Goal: Task Accomplishment & Management: Manage account settings

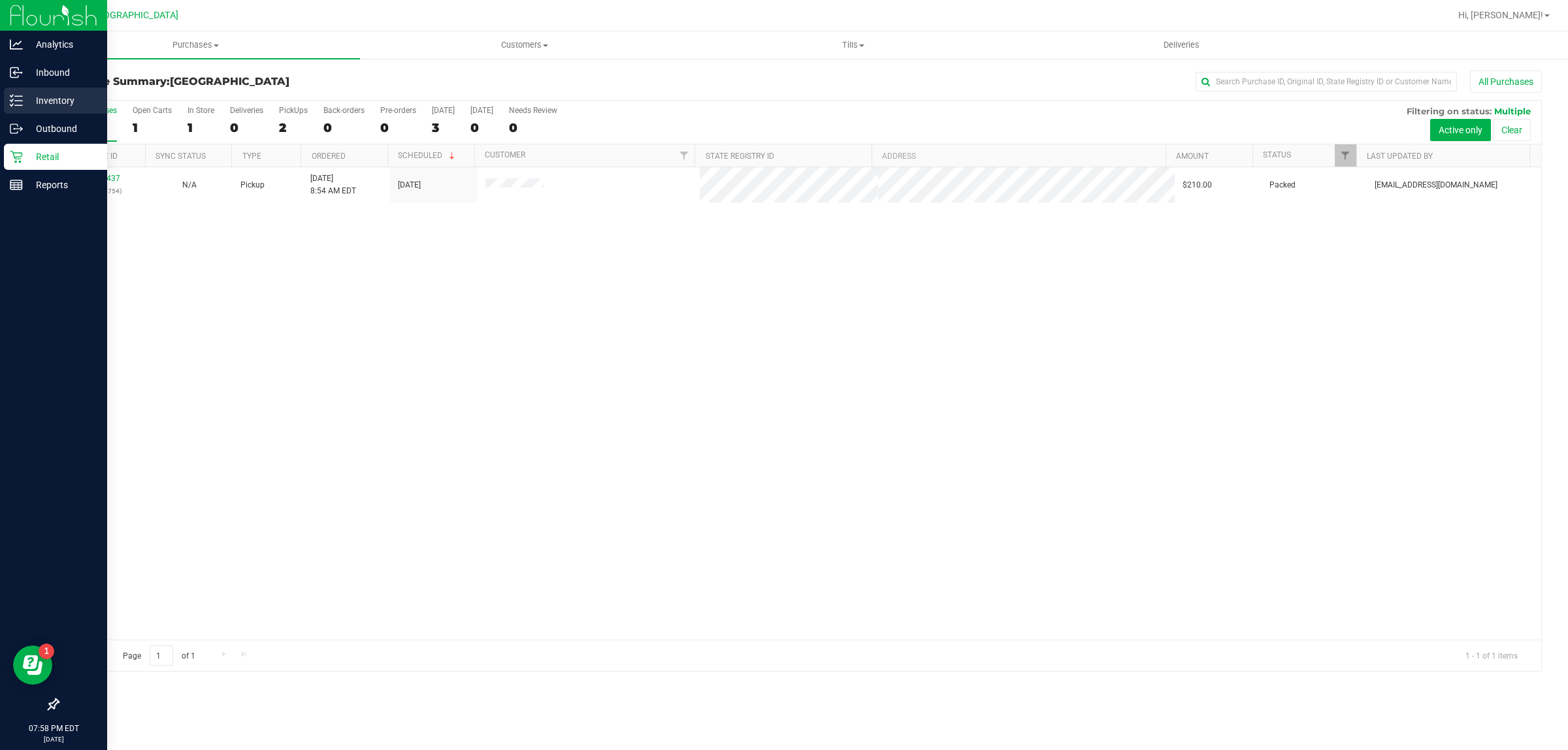
click at [18, 96] on line at bounding box center [18, 96] width 7 height 0
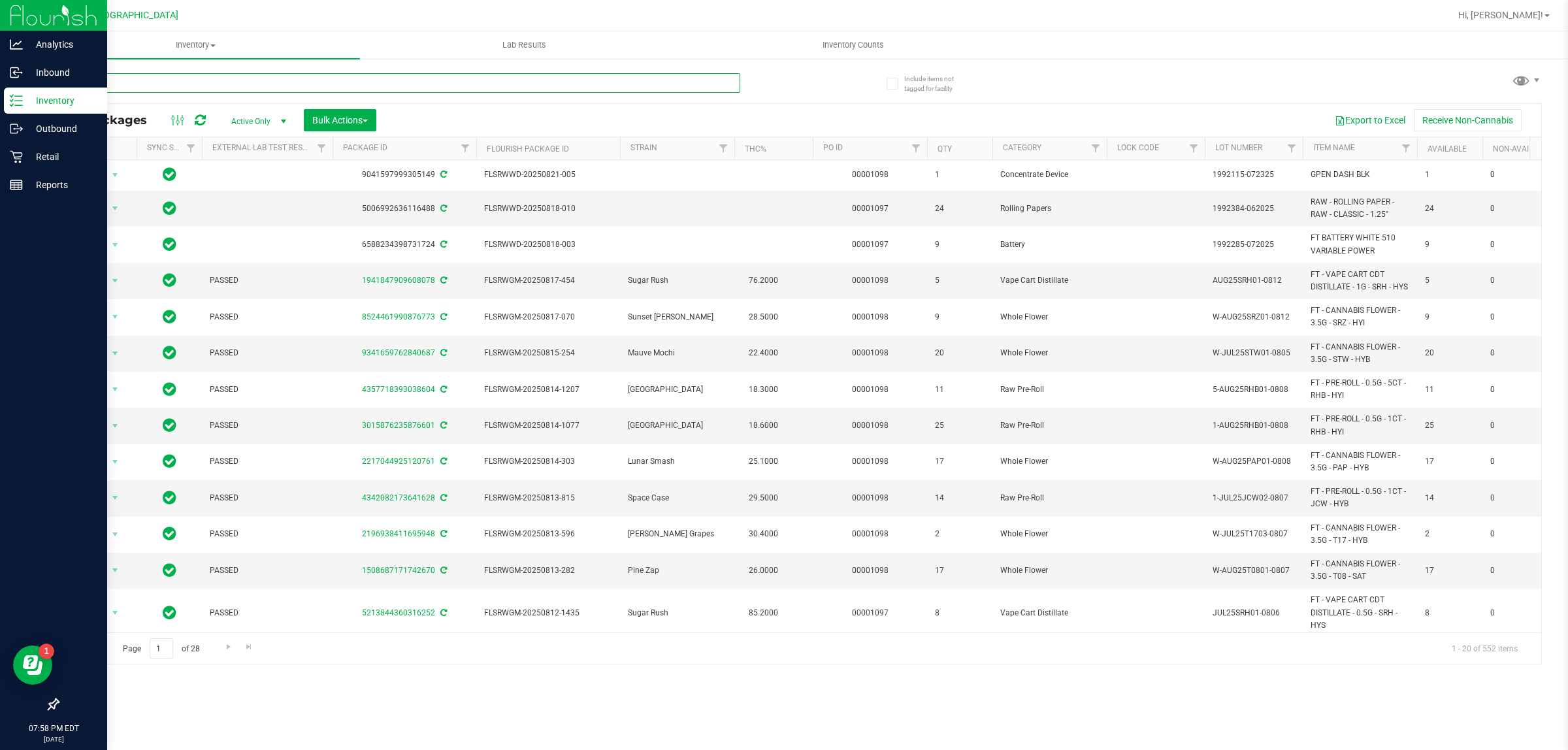
click at [385, 79] on input "text" at bounding box center [399, 83] width 683 height 20
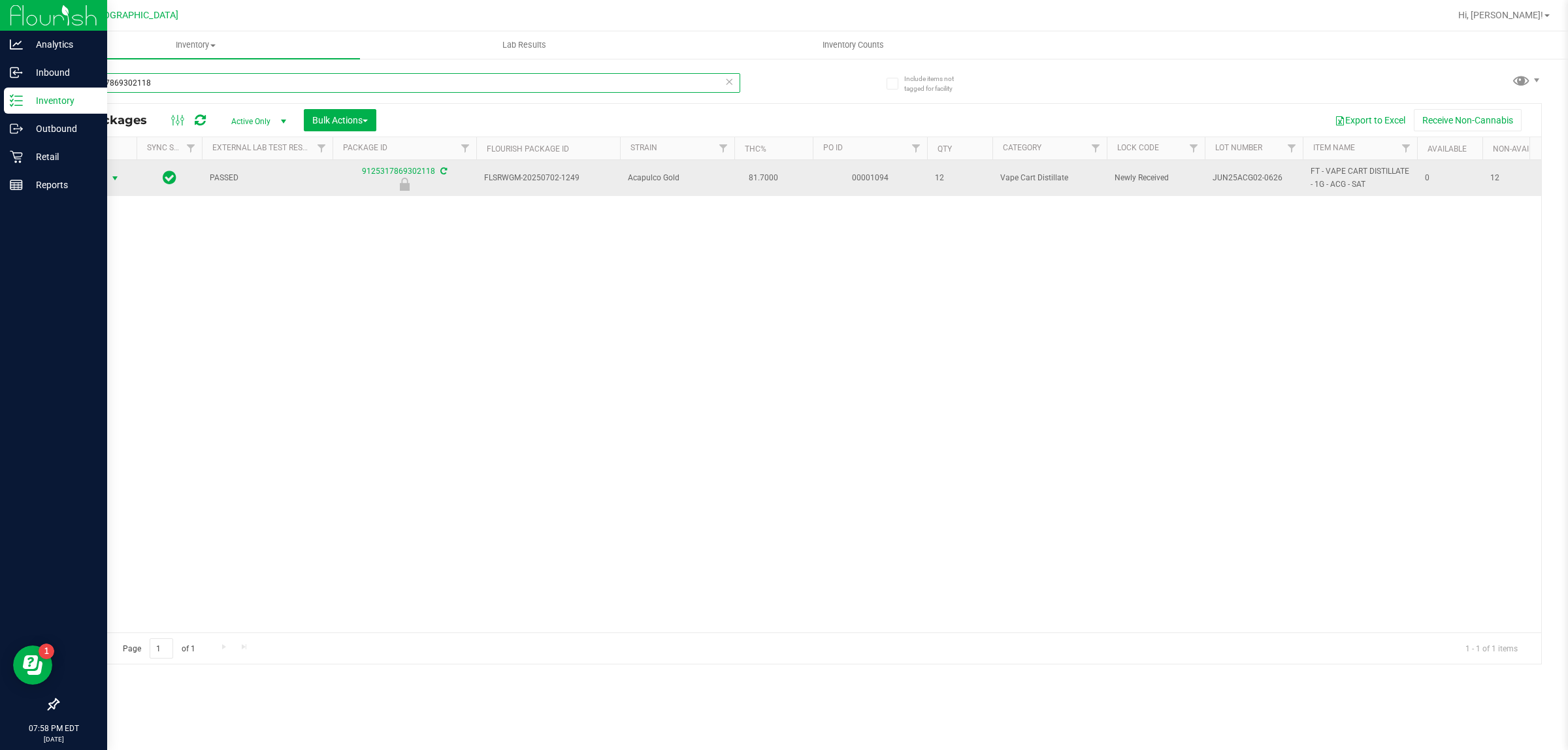
type input "9125317869302118"
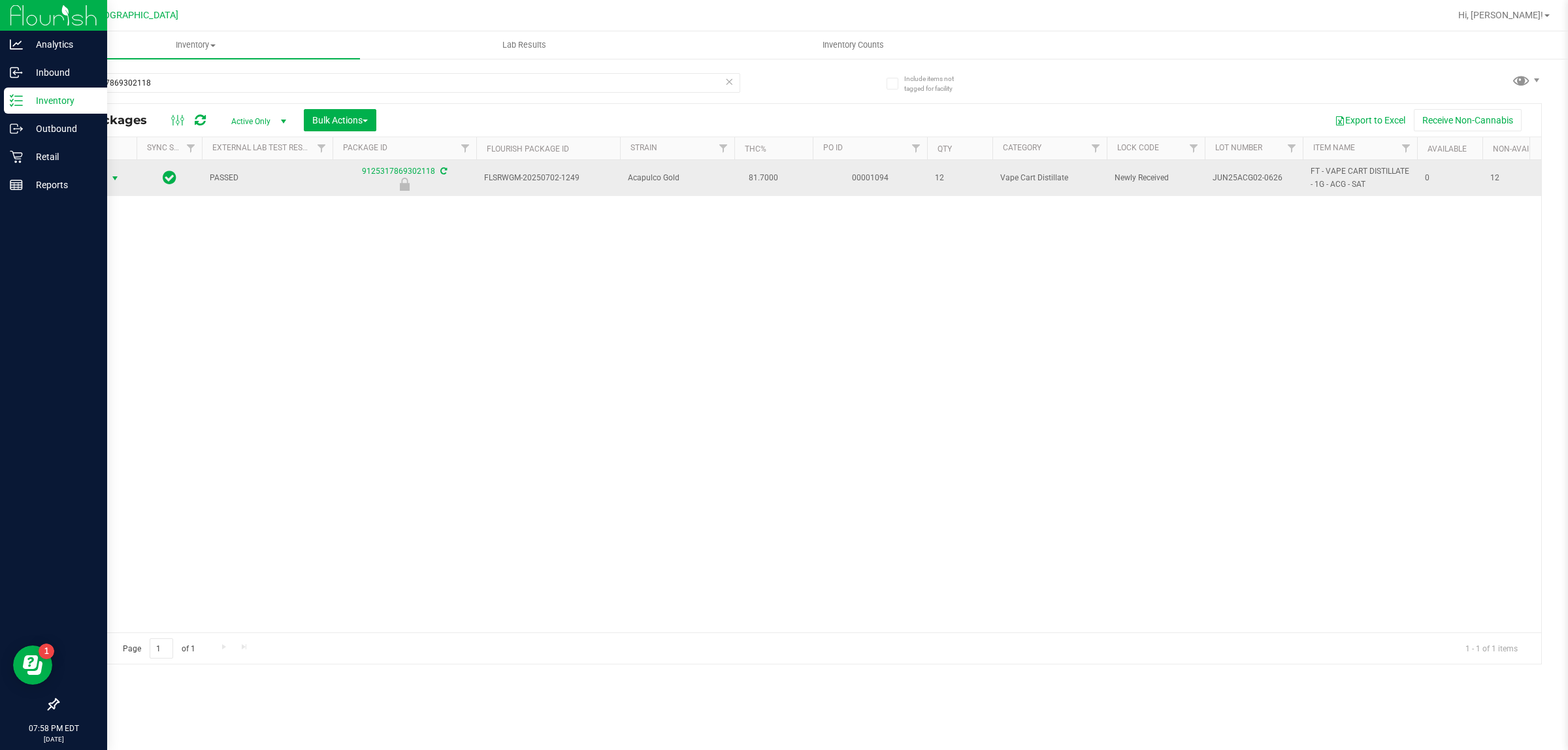
click at [115, 178] on span "select" at bounding box center [115, 178] width 10 height 10
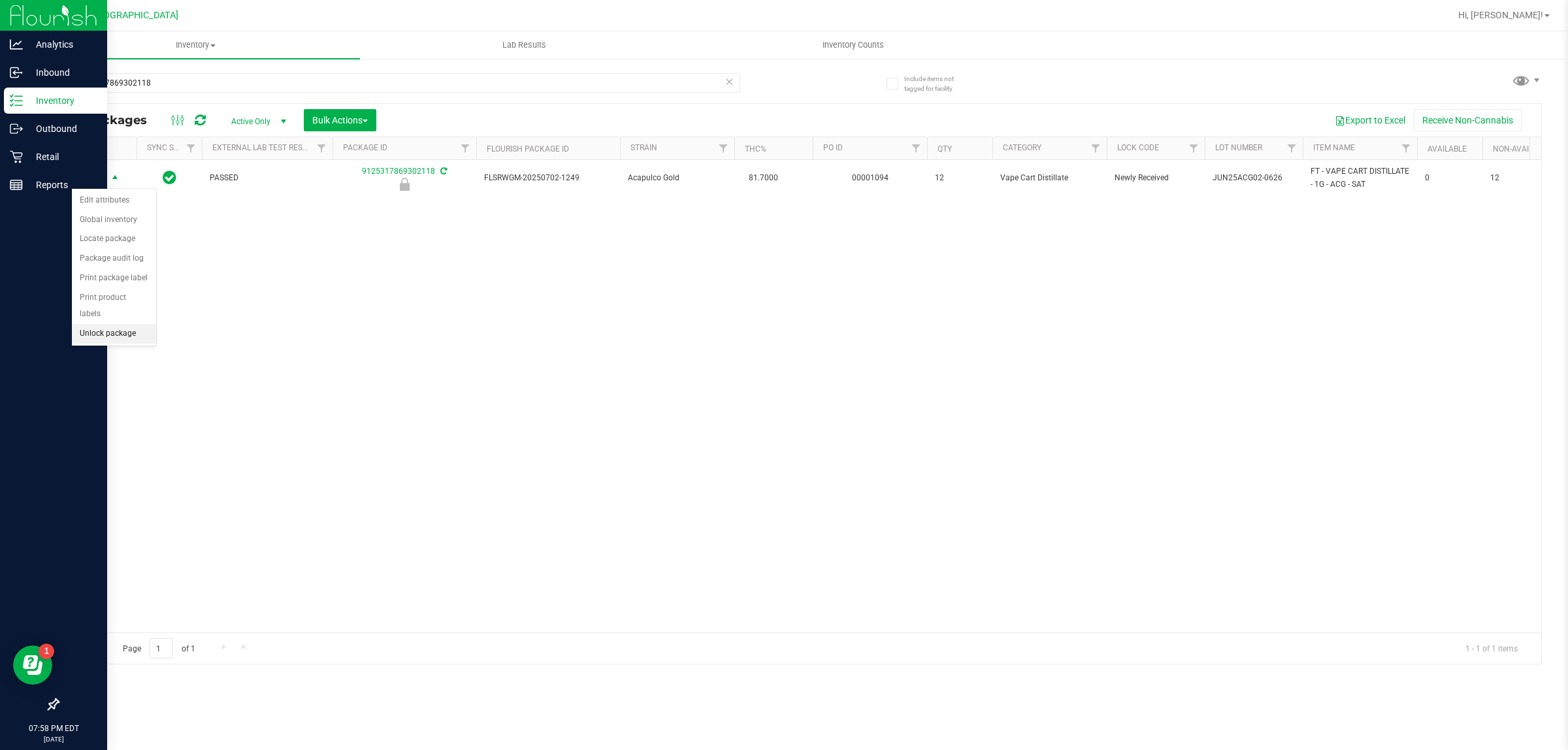
click at [115, 324] on li "Unlock package" at bounding box center [114, 334] width 85 height 20
click at [20, 179] on icon at bounding box center [16, 185] width 13 height 13
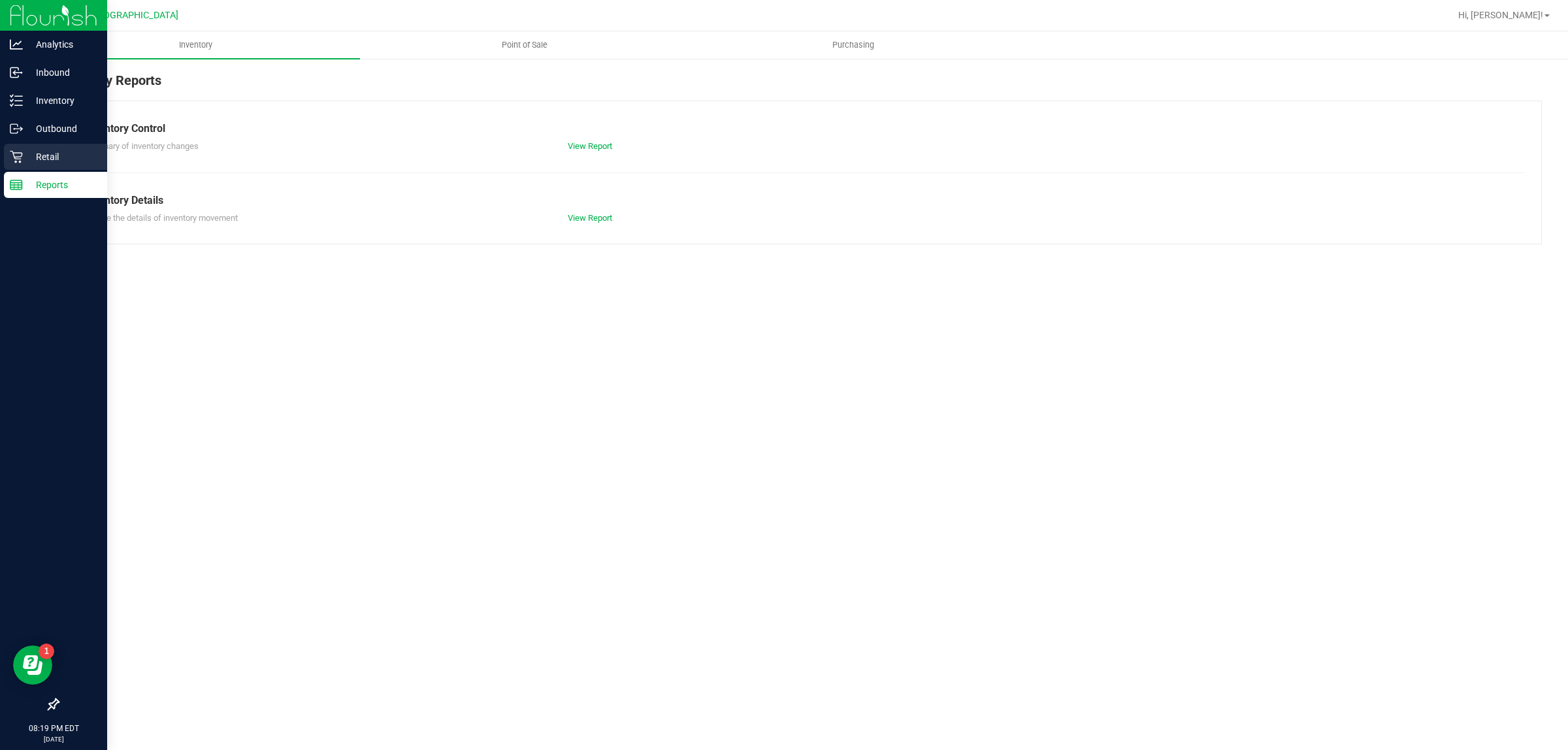
click at [63, 147] on div "Retail" at bounding box center [56, 157] width 104 height 26
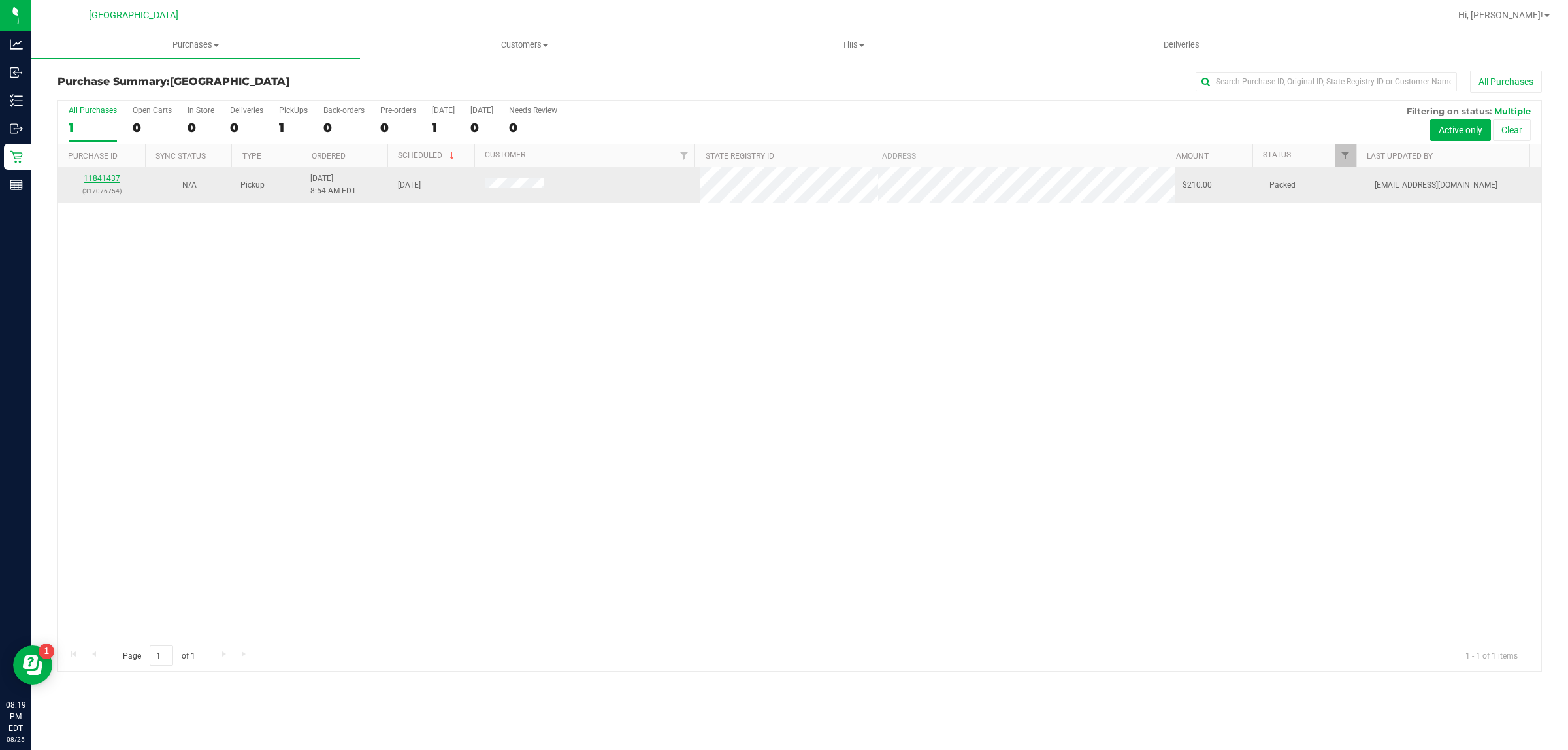
click at [118, 177] on link "11841437" at bounding box center [102, 178] width 37 height 9
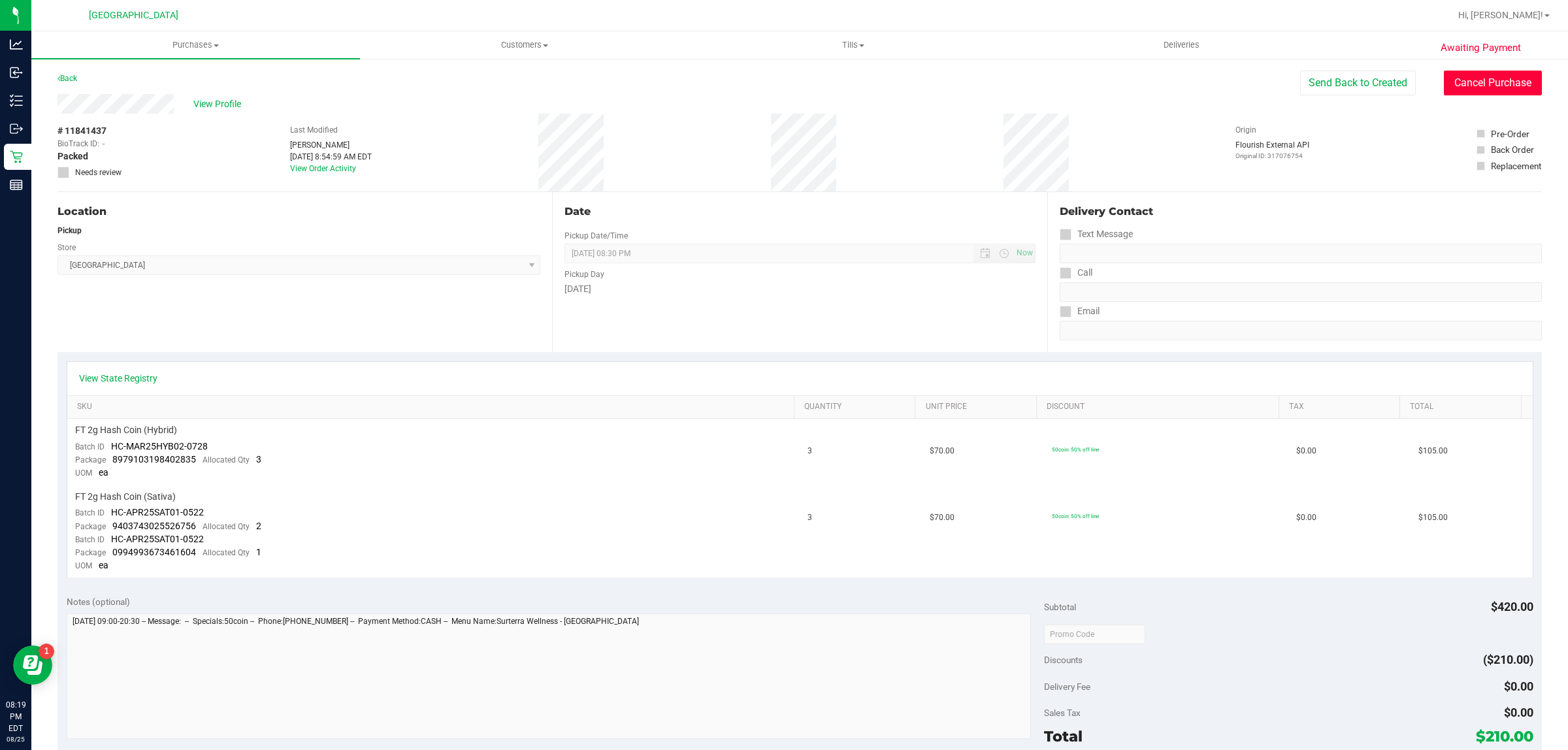
click at [1491, 76] on button "Cancel Purchase" at bounding box center [1493, 83] width 98 height 25
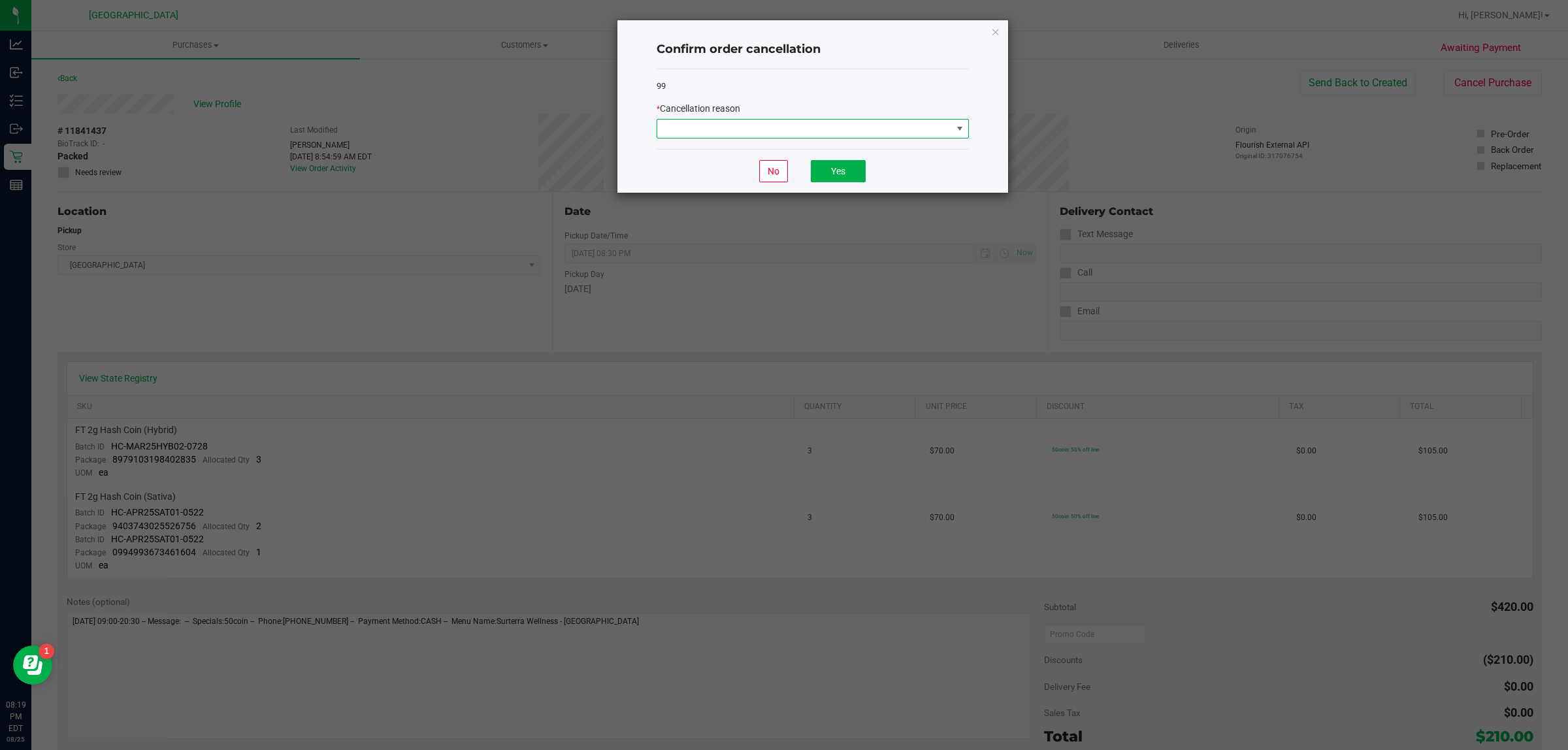
click at [946, 131] on span at bounding box center [805, 128] width 295 height 18
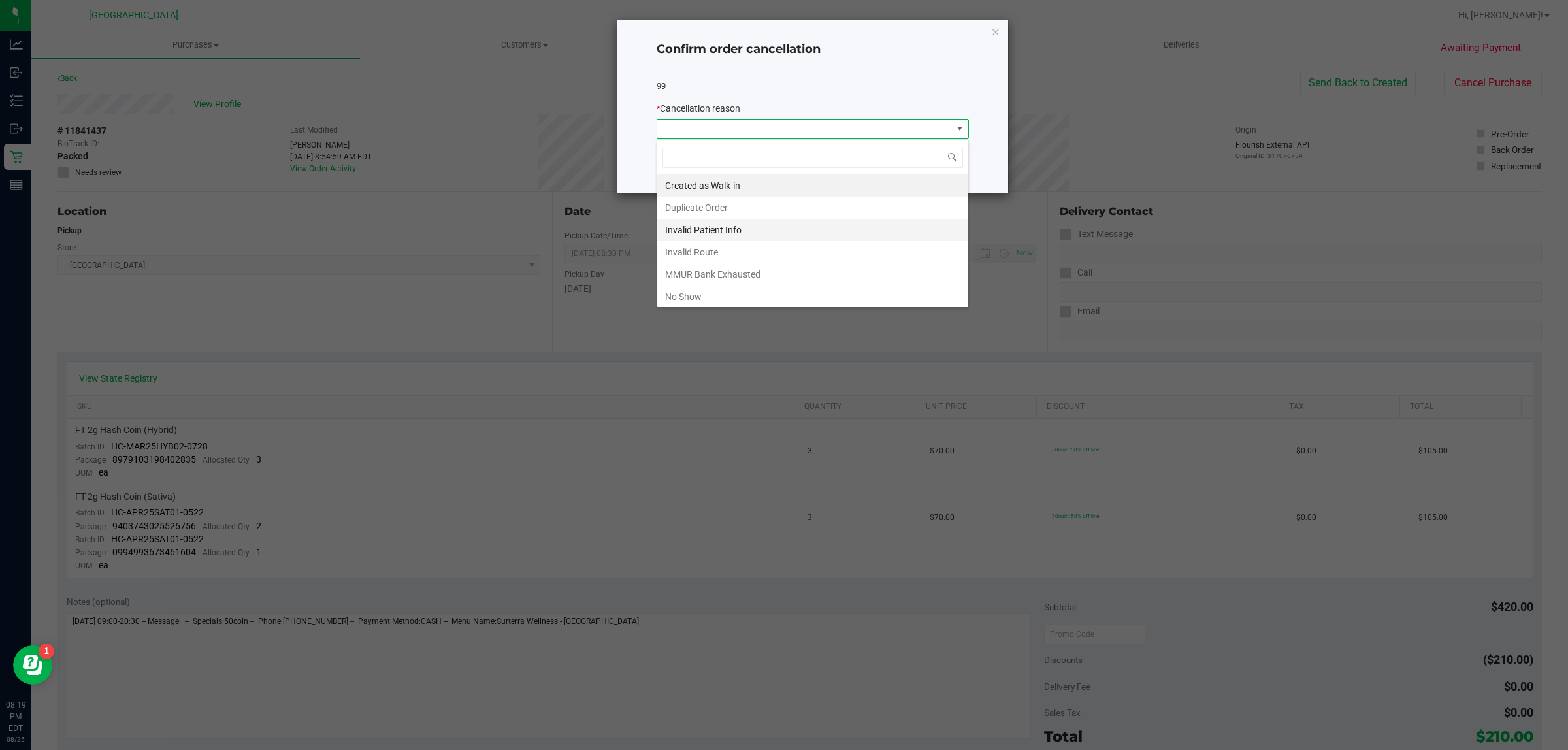
scroll to position [20, 312]
click at [726, 301] on li "No Show" at bounding box center [813, 297] width 311 height 22
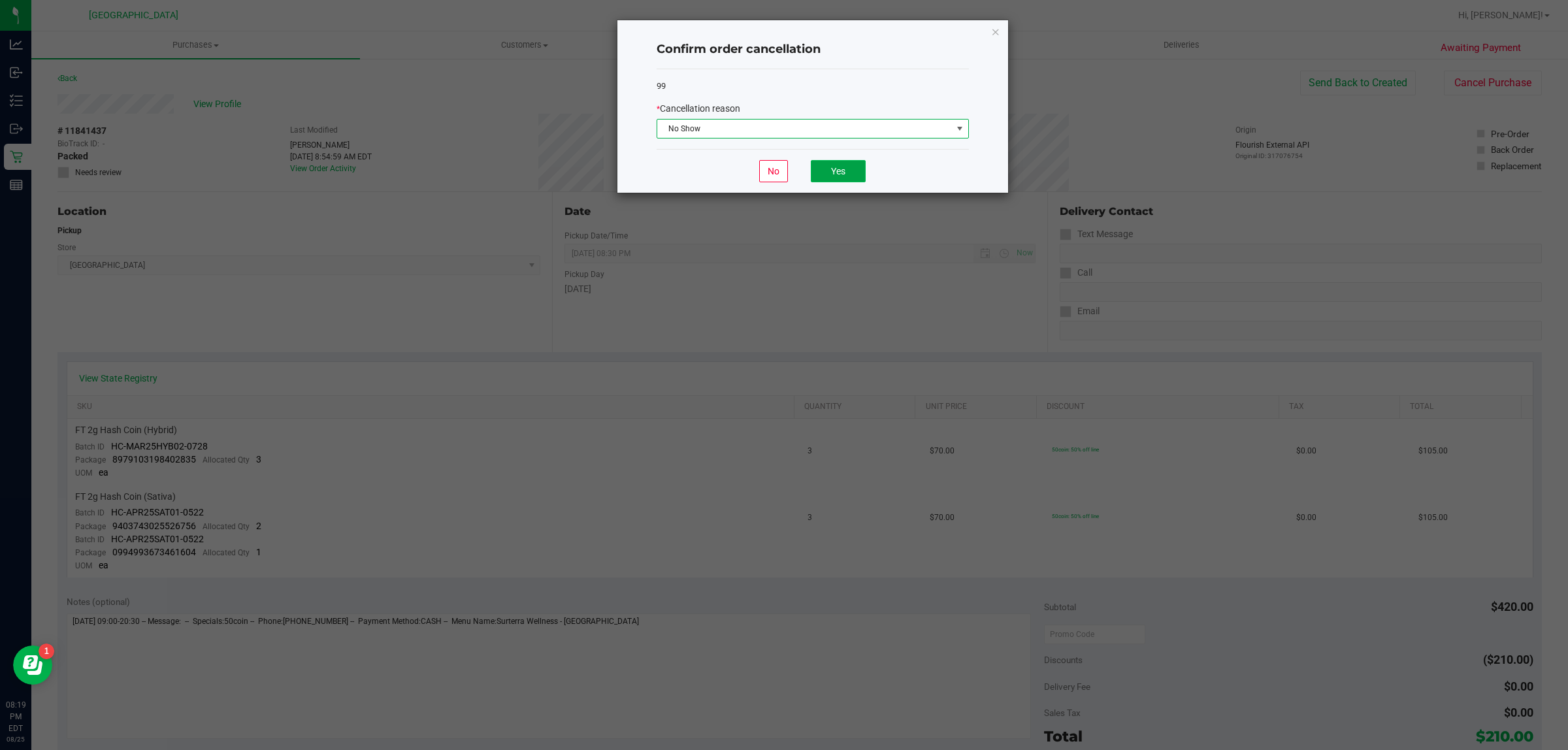
click at [833, 178] on button "Yes" at bounding box center [838, 171] width 55 height 22
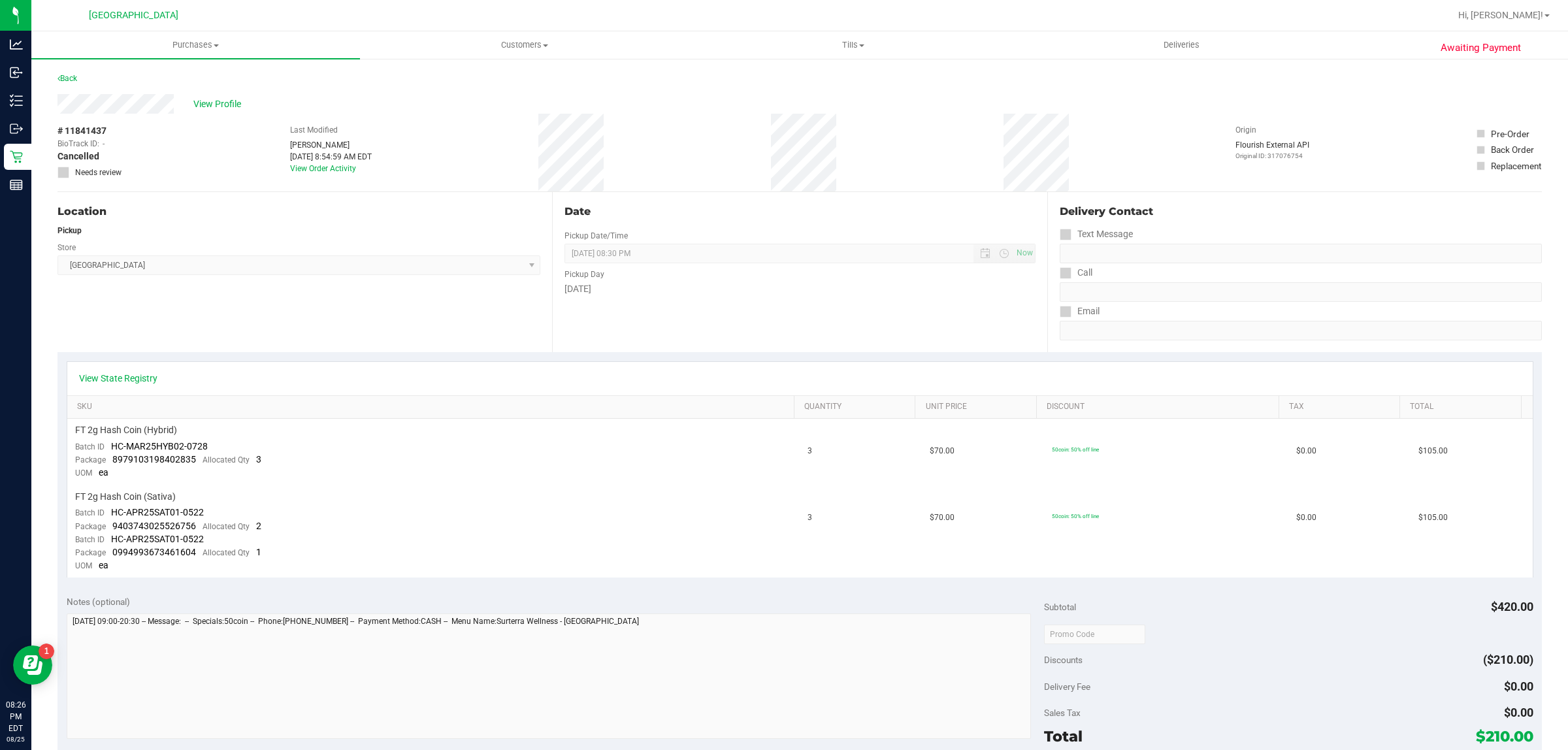
click at [66, 58] on link "Purchases Summary of purchases Fulfillment All purchases" at bounding box center [196, 45] width 329 height 28
click at [63, 79] on span "Summary of purchases" at bounding box center [98, 79] width 134 height 11
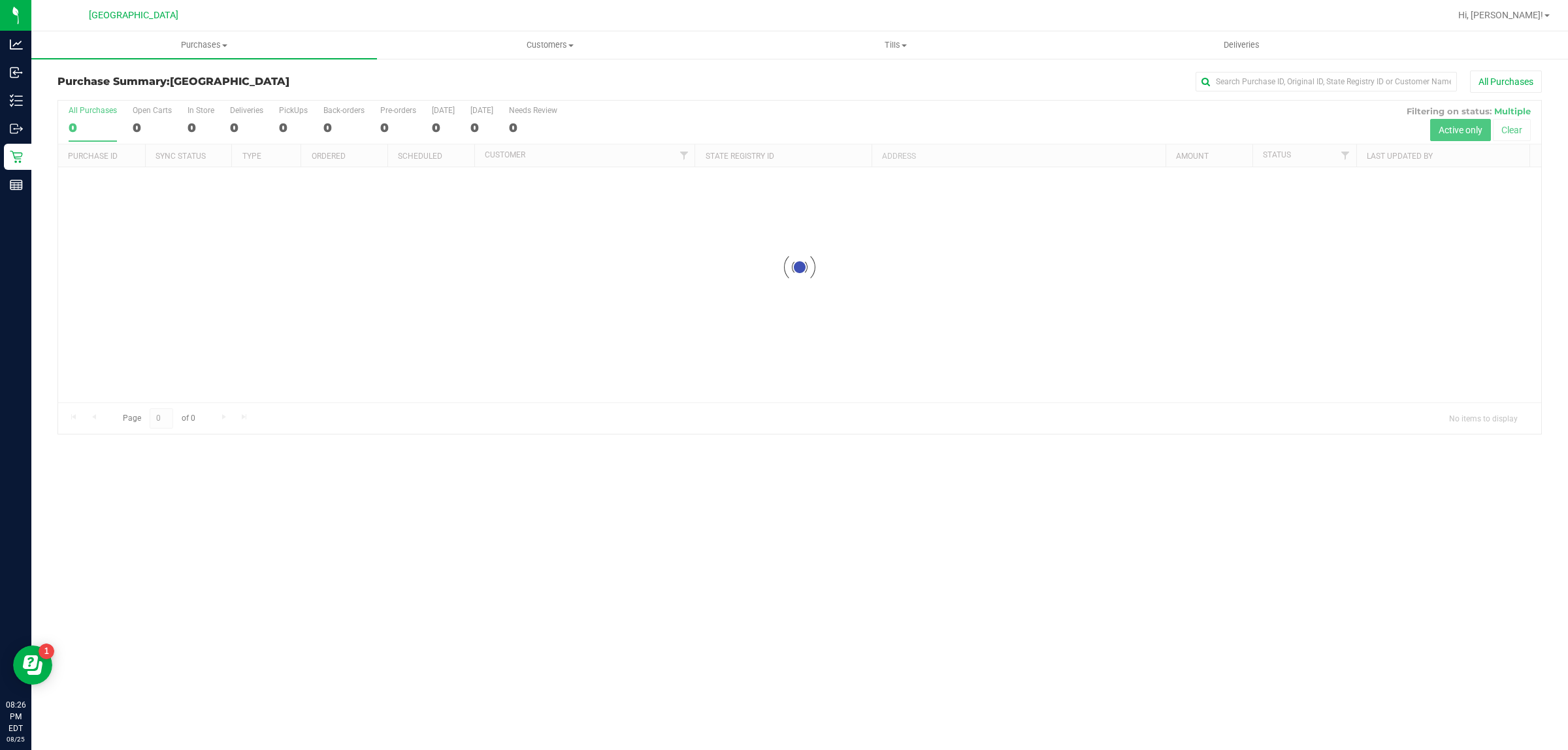
click at [16, 183] on line at bounding box center [16, 183] width 12 height 0
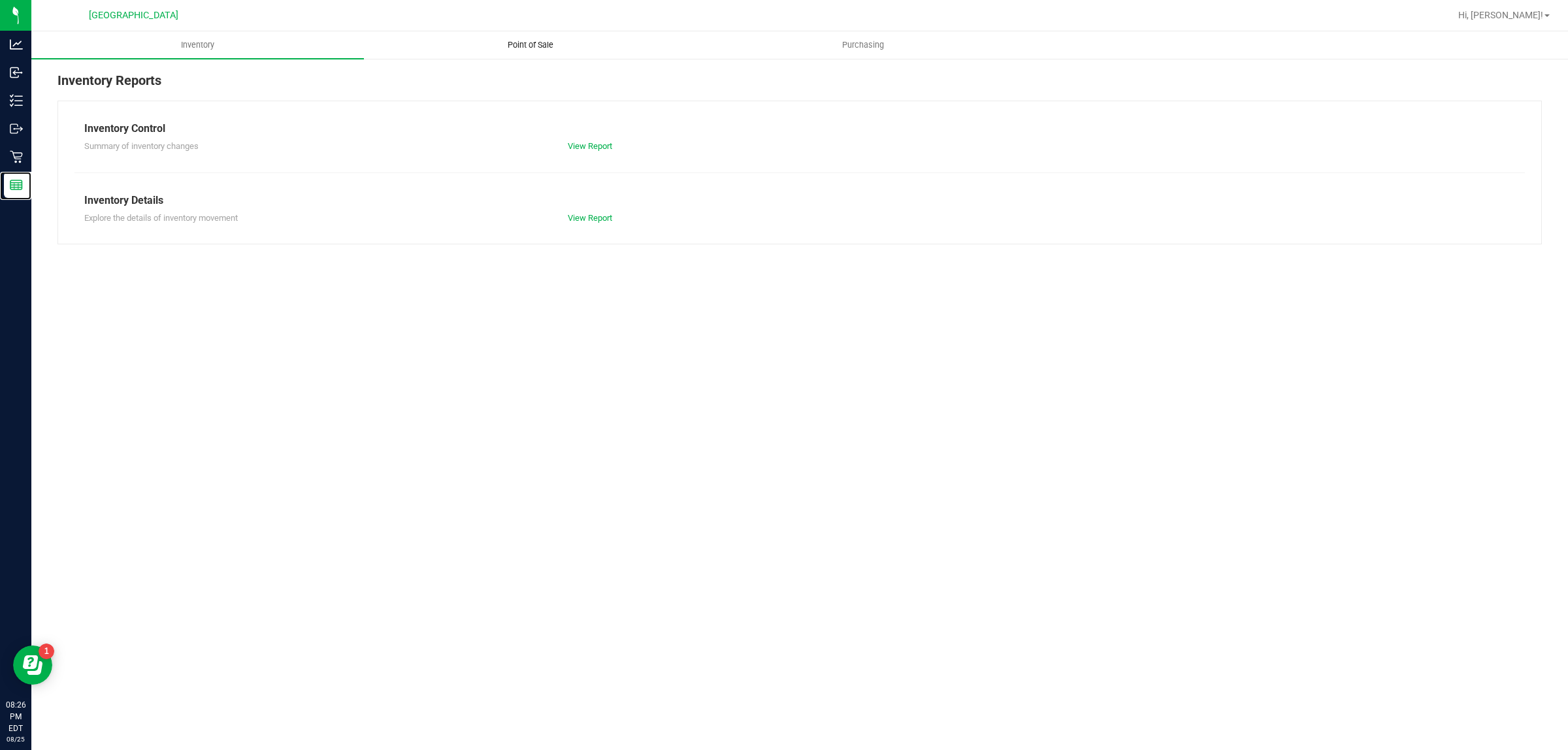
click at [533, 39] on span "Point of Sale" at bounding box center [531, 45] width 81 height 12
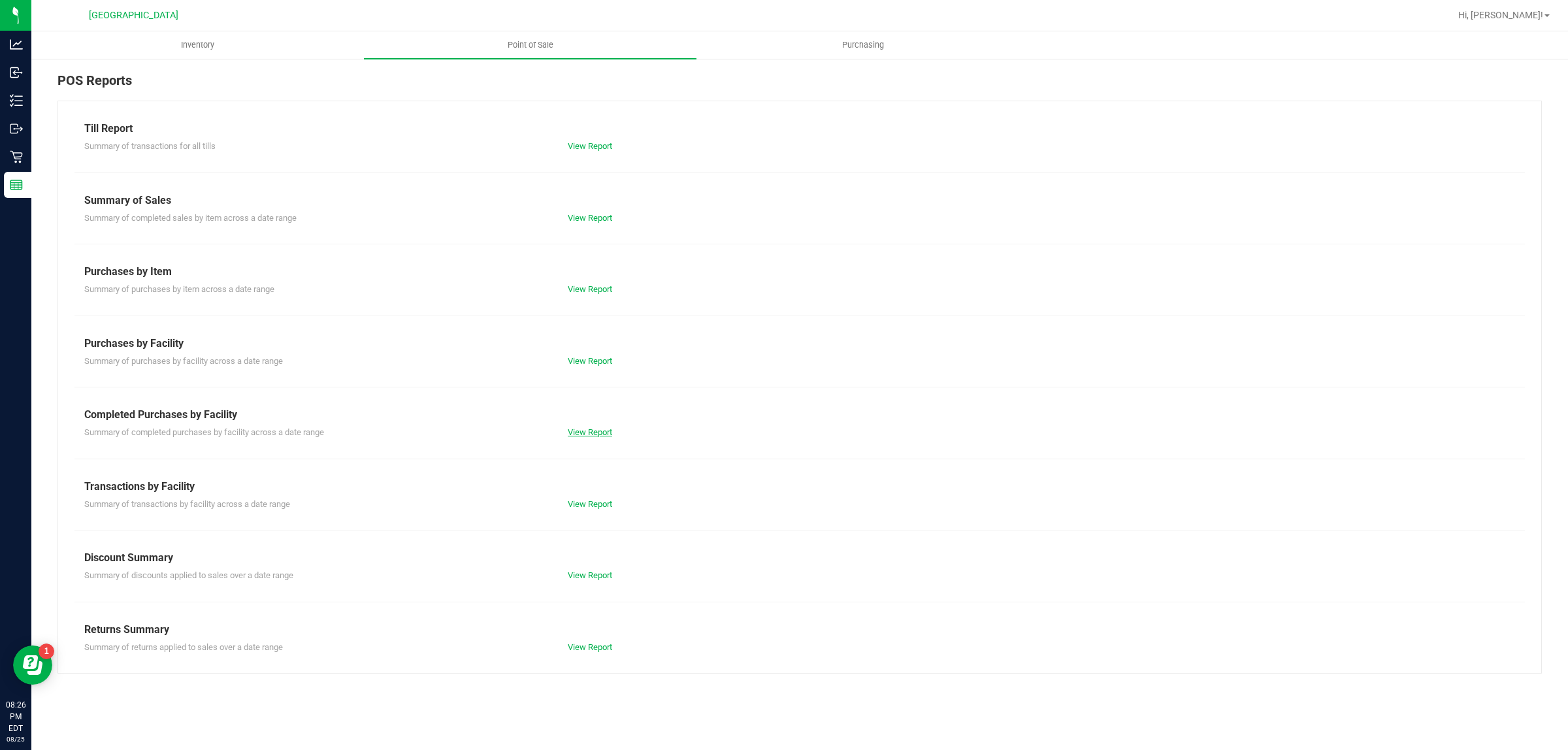
click at [592, 432] on link "View Report" at bounding box center [590, 432] width 45 height 10
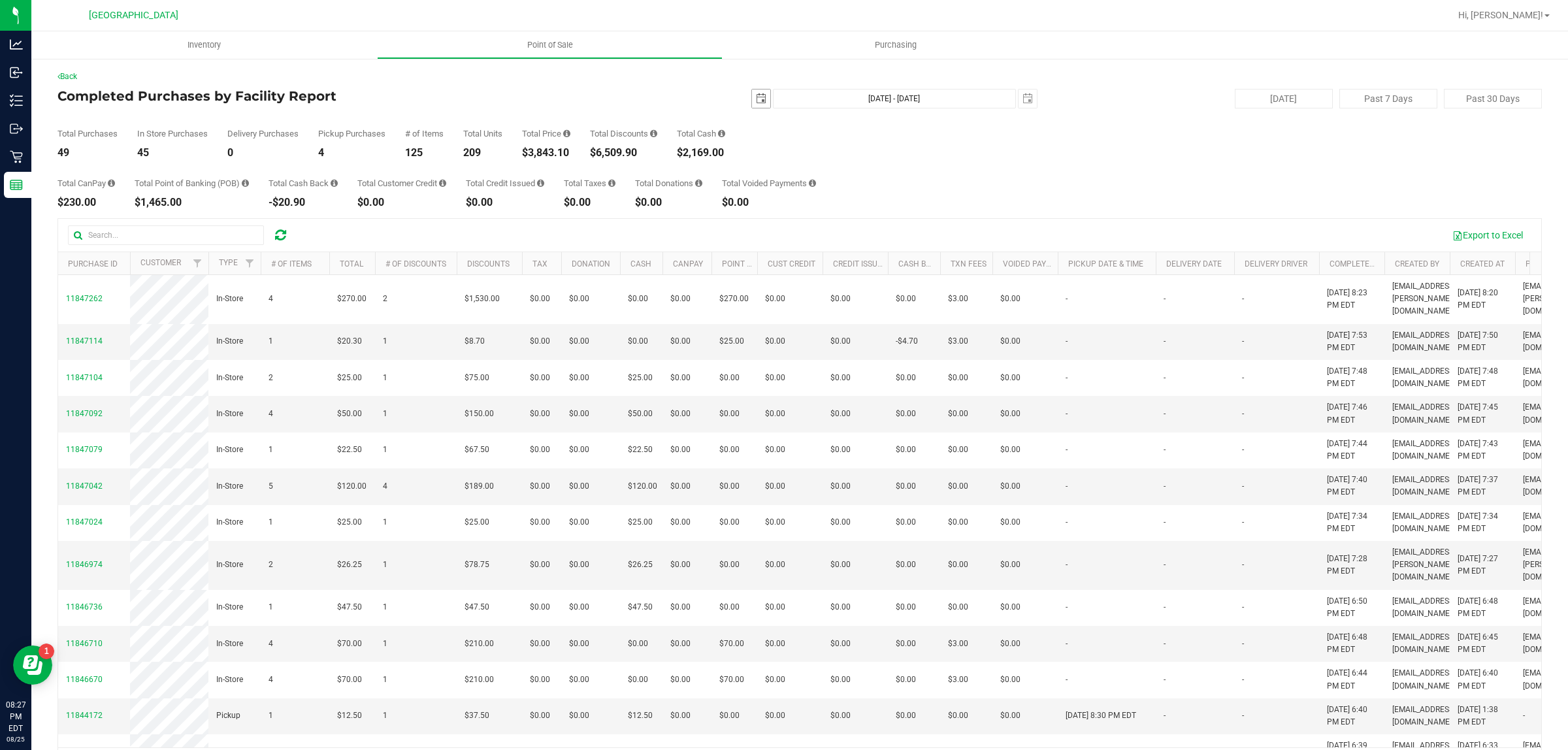
click at [756, 96] on span "select" at bounding box center [761, 99] width 10 height 10
click at [759, 253] on link "24" at bounding box center [755, 251] width 19 height 20
type input "[DATE]"
type input "[DATE] - [DATE]"
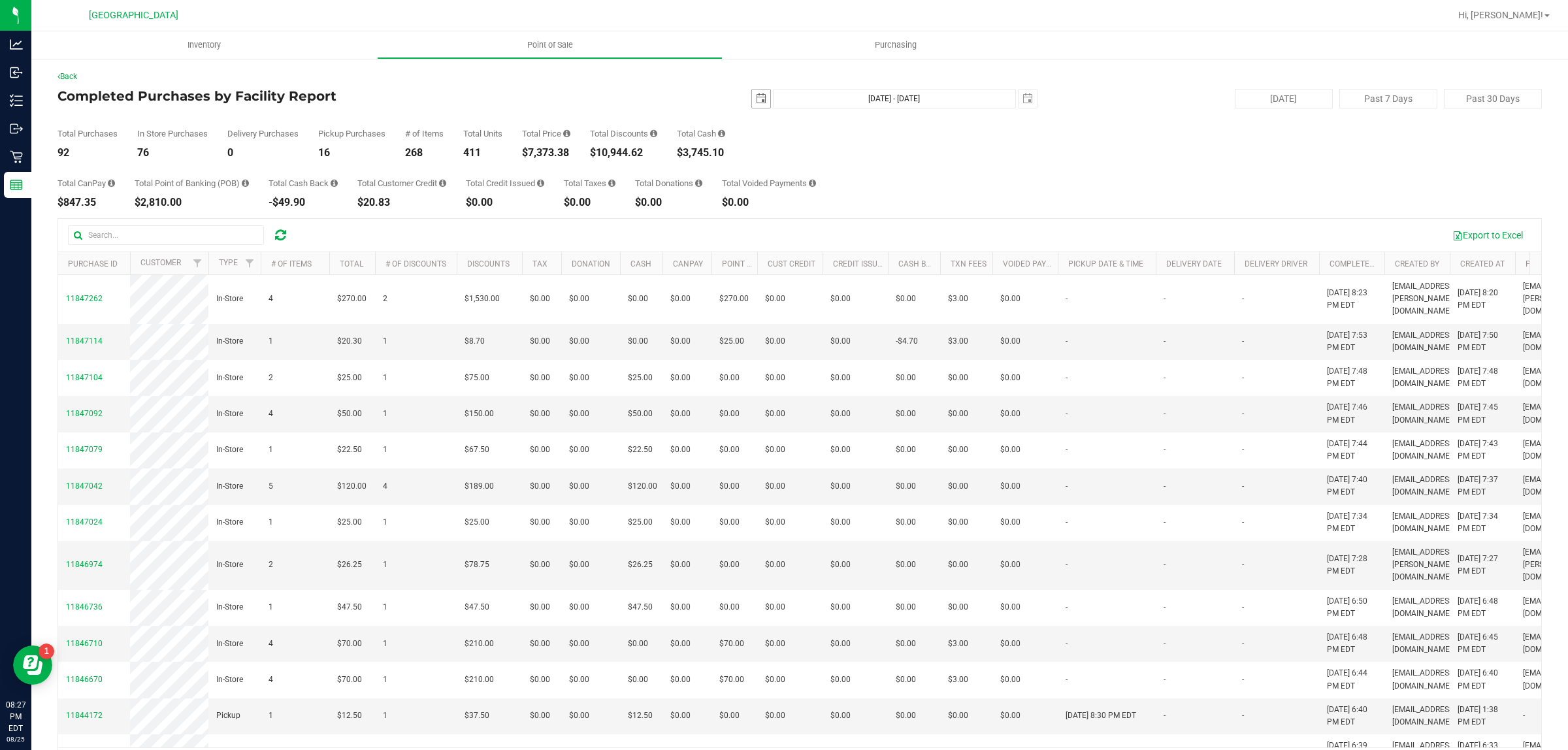
click at [756, 95] on span "select" at bounding box center [761, 99] width 10 height 10
click at [776, 250] on link "25" at bounding box center [774, 251] width 19 height 20
type input "[DATE]"
type input "[DATE] - [DATE]"
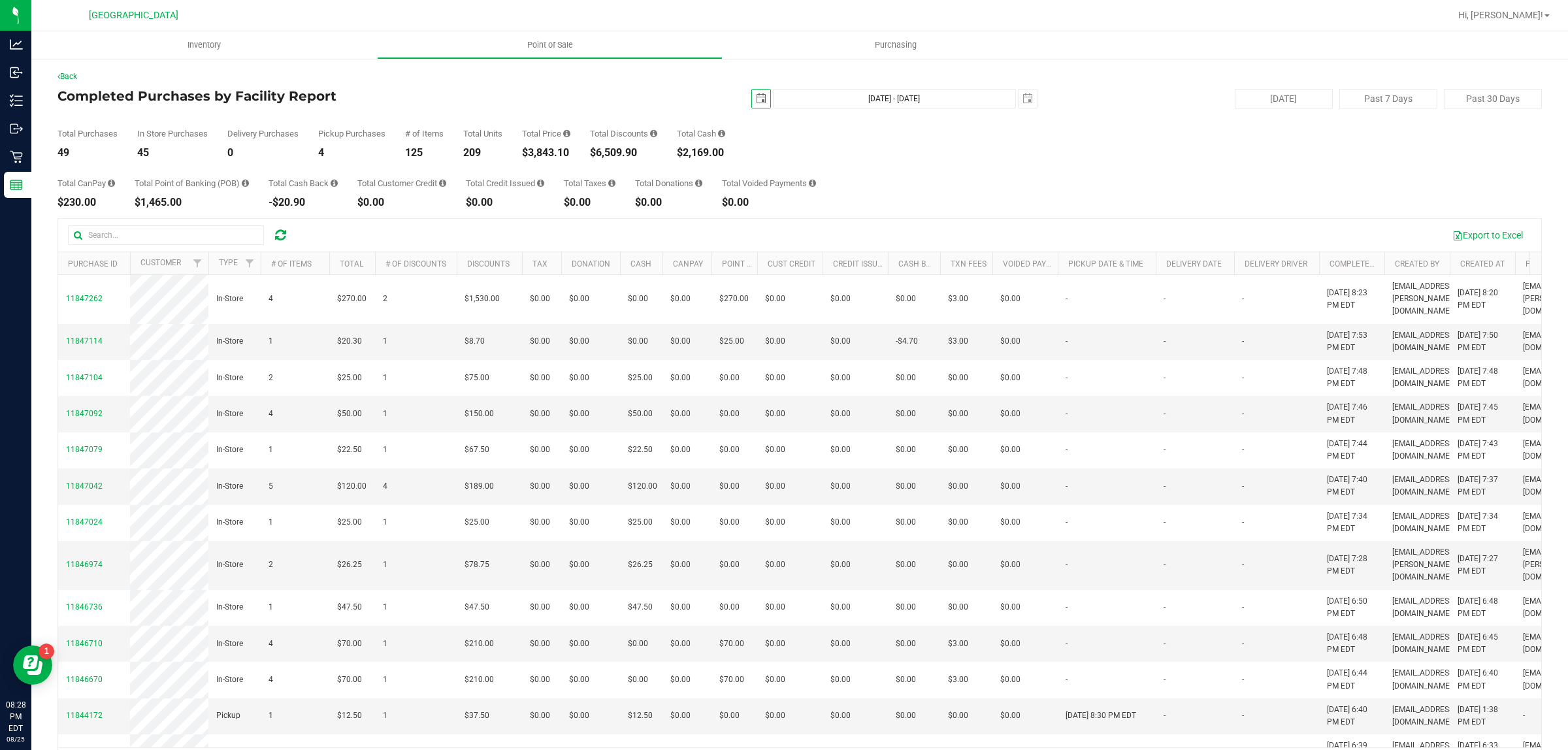
click at [756, 96] on span "select" at bounding box center [761, 99] width 10 height 10
click at [844, 167] on link "1" at bounding box center [850, 170] width 19 height 20
type input "2025-08-01"
type input "Aug 1, 2025 - Aug 25, 2025"
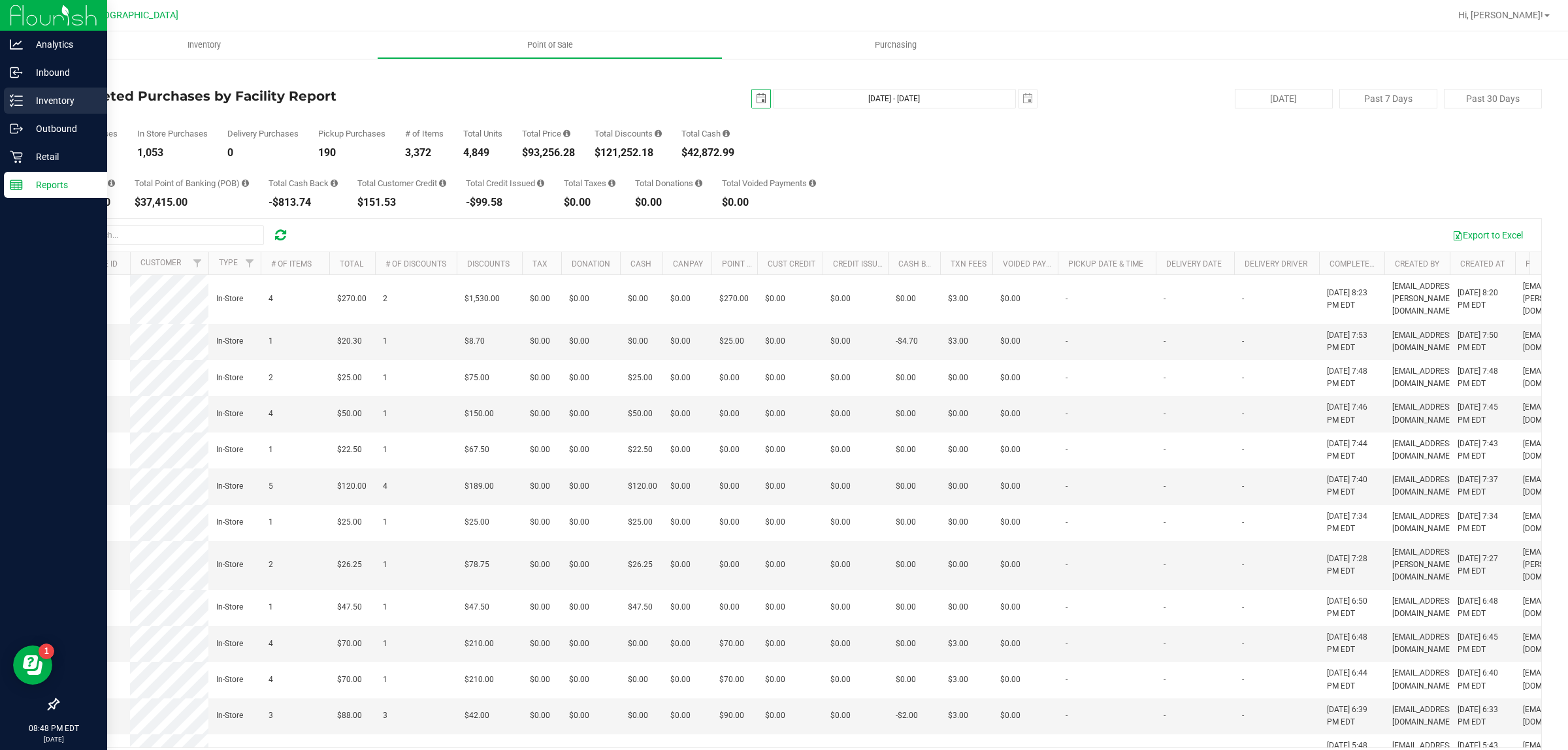
click at [25, 105] on p "Inventory" at bounding box center [62, 101] width 79 height 16
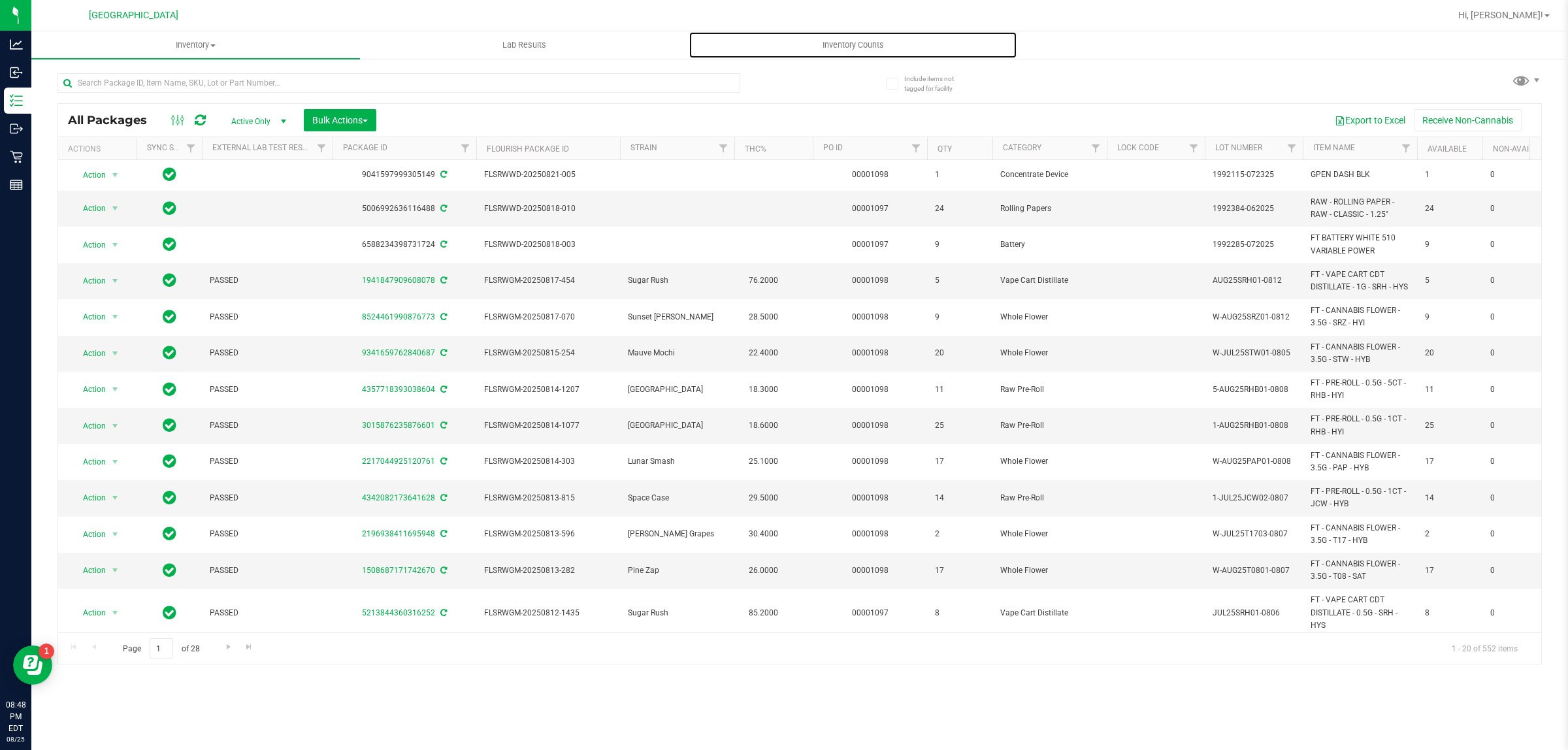
click at [843, 44] on span "Inventory Counts" at bounding box center [853, 45] width 97 height 12
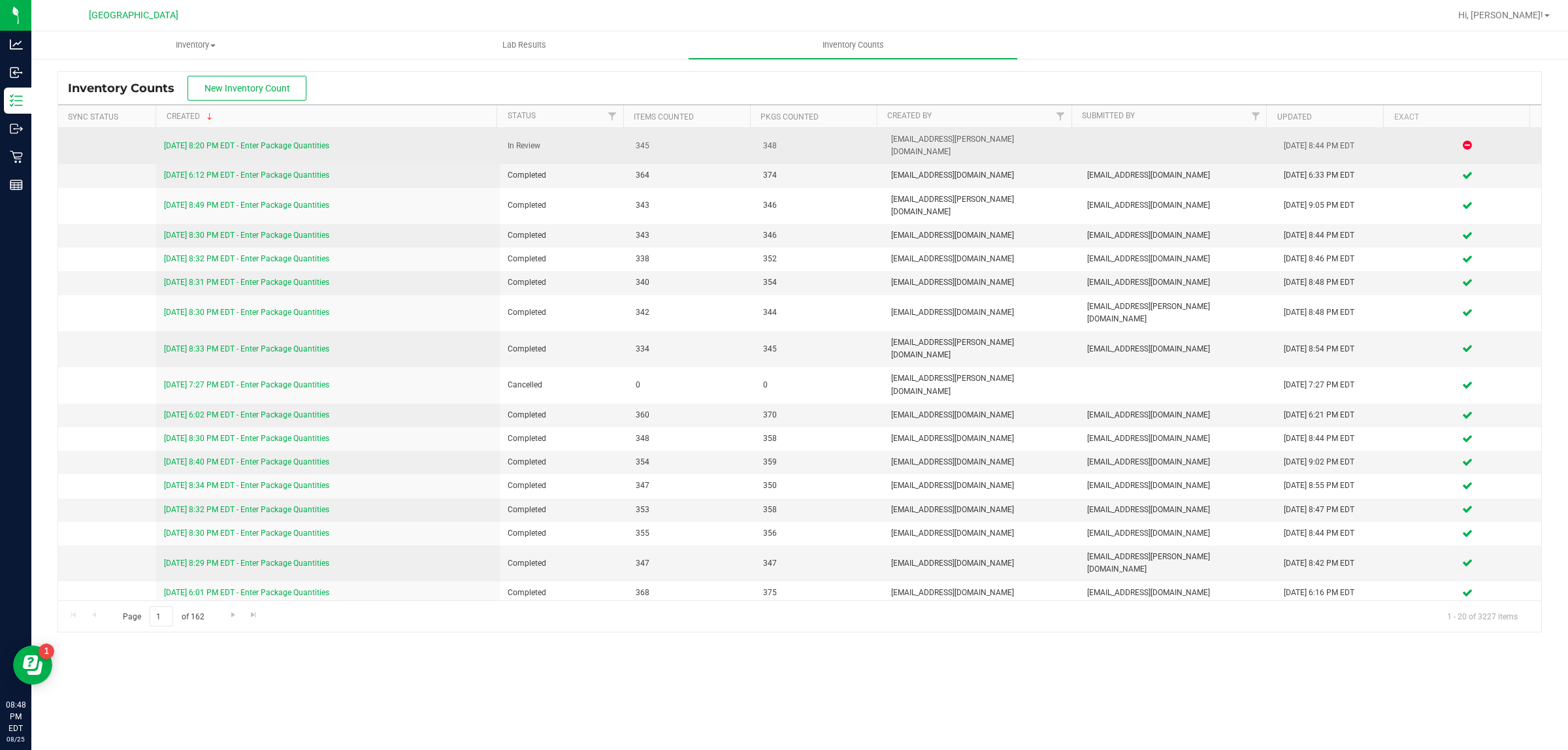
click at [305, 141] on link "8/25/25 8:20 PM EDT - Enter Package Quantities" at bounding box center [246, 145] width 165 height 9
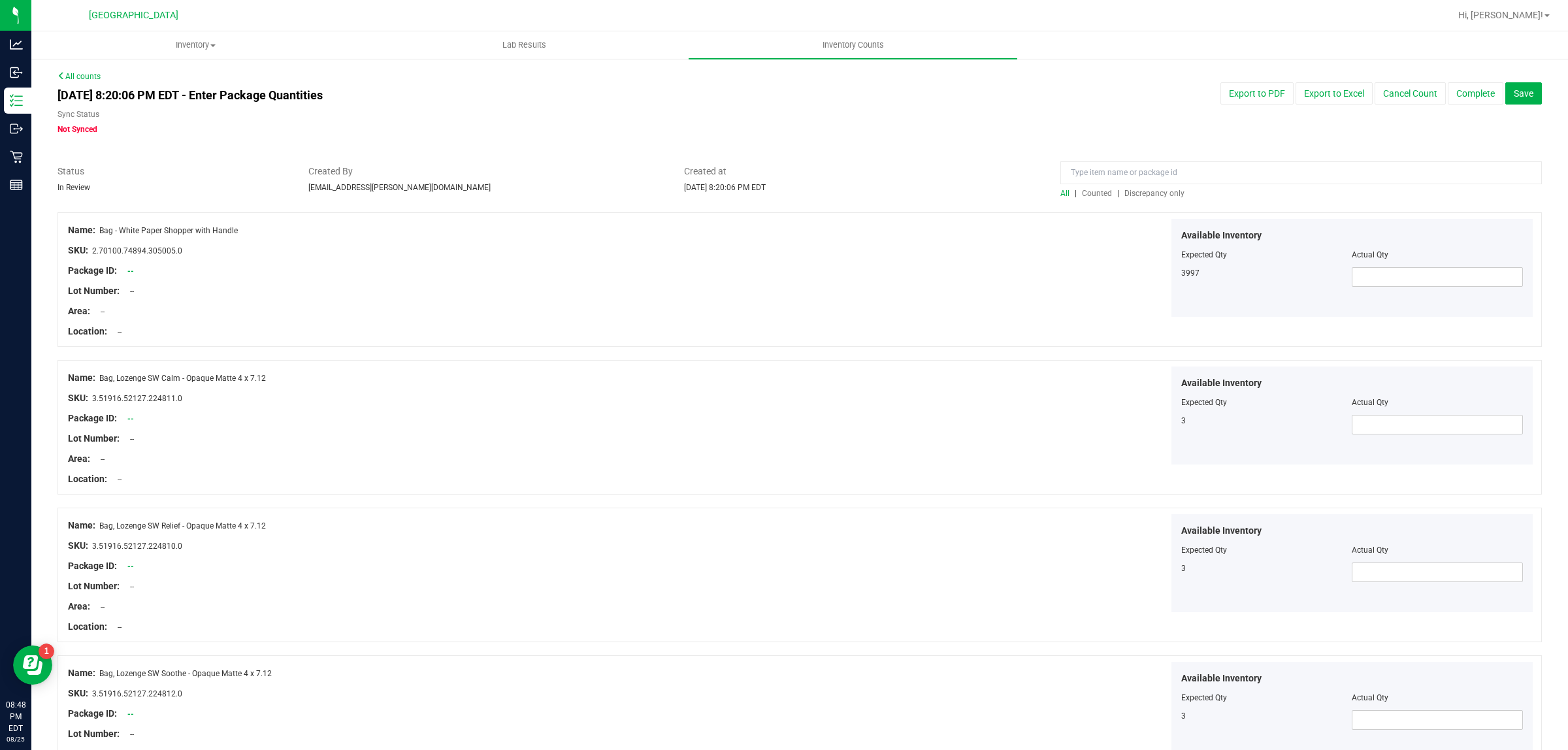
click at [1143, 191] on span "Discrepancy only" at bounding box center [1155, 193] width 60 height 9
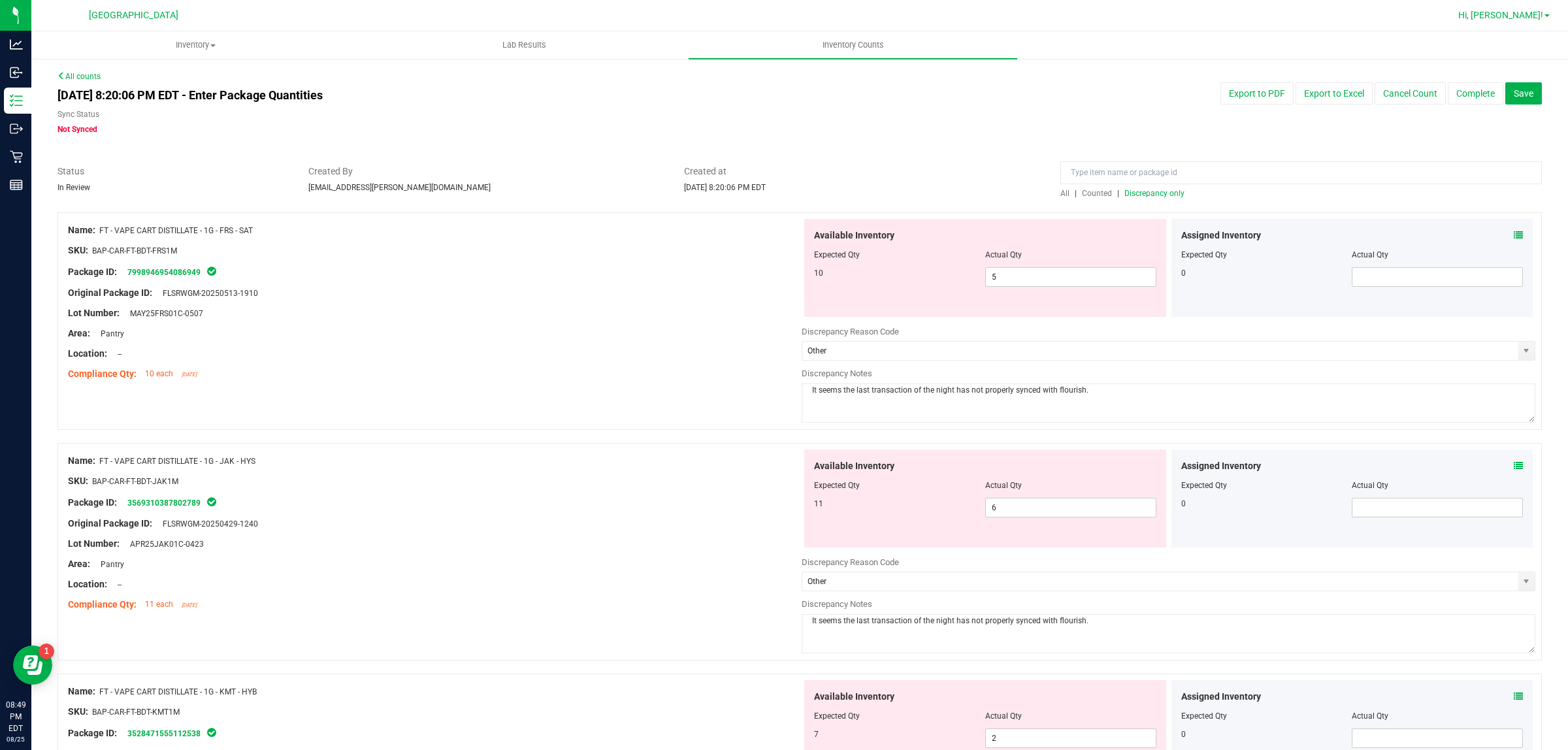
click at [1537, 18] on span "Hi, [PERSON_NAME]!" at bounding box center [1501, 15] width 85 height 10
click at [1497, 118] on span "Sign Out" at bounding box center [1500, 116] width 38 height 13
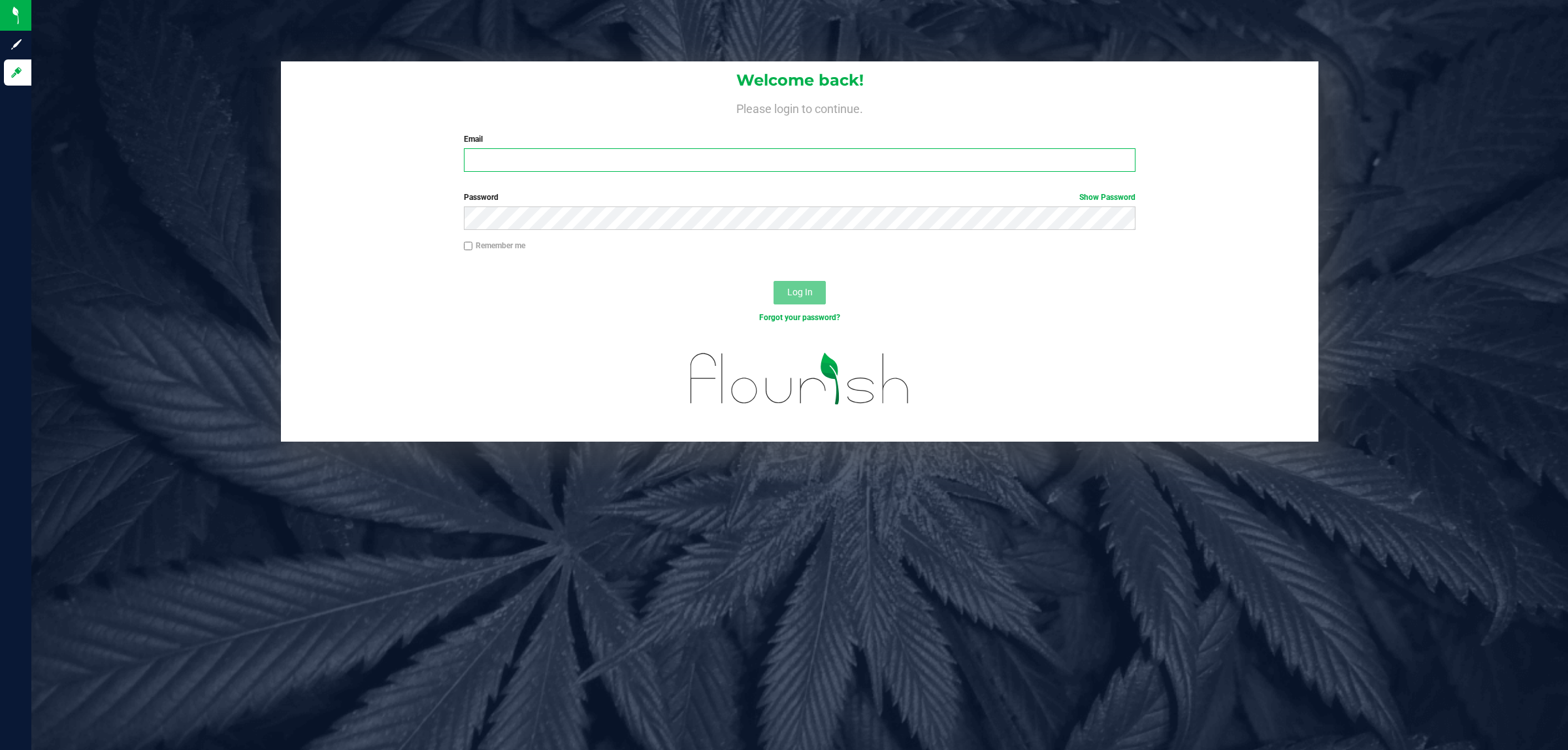
click at [780, 162] on input "Email" at bounding box center [800, 160] width 672 height 24
type input "JHUNNICUTT@LIVEPARALLEL.COM"
click at [774, 281] on button "Log In" at bounding box center [800, 293] width 52 height 24
